Goal: Navigation & Orientation: Understand site structure

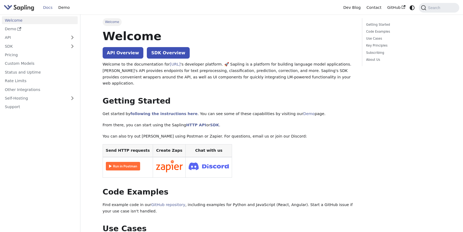
click at [18, 9] on img "Main" at bounding box center [19, 8] width 31 height 8
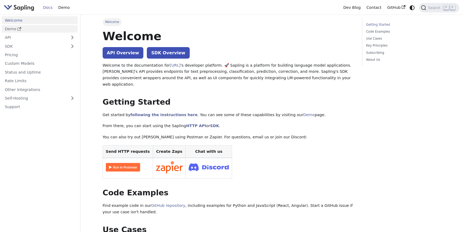
click at [18, 29] on icon "Docs sidebar" at bounding box center [19, 29] width 4 height 4
